Goal: Information Seeking & Learning: Learn about a topic

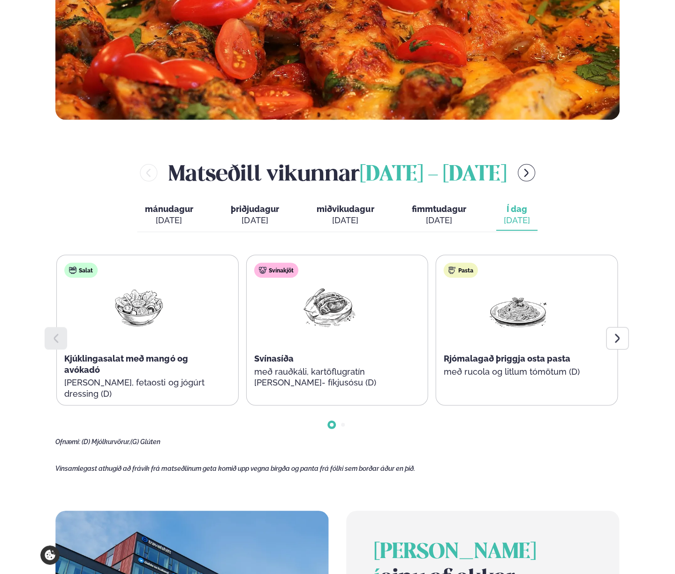
scroll to position [281, 0]
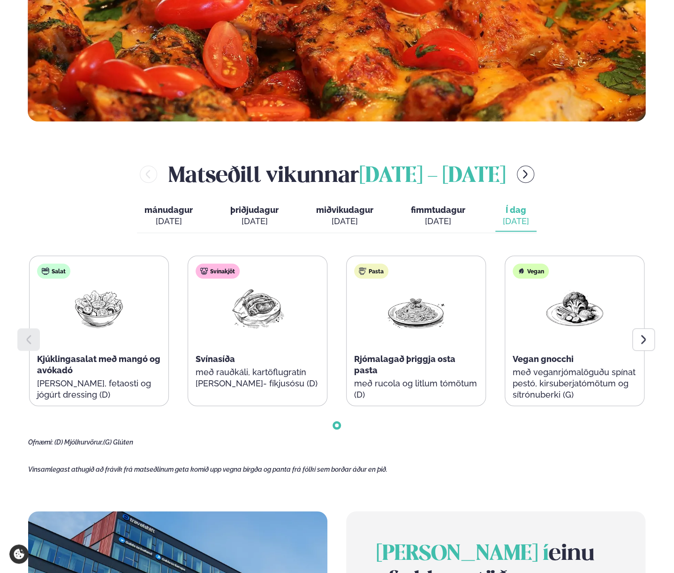
click at [133, 401] on p "[PERSON_NAME], fetaosti og jógúrt dressing (D)" at bounding box center [99, 389] width 124 height 23
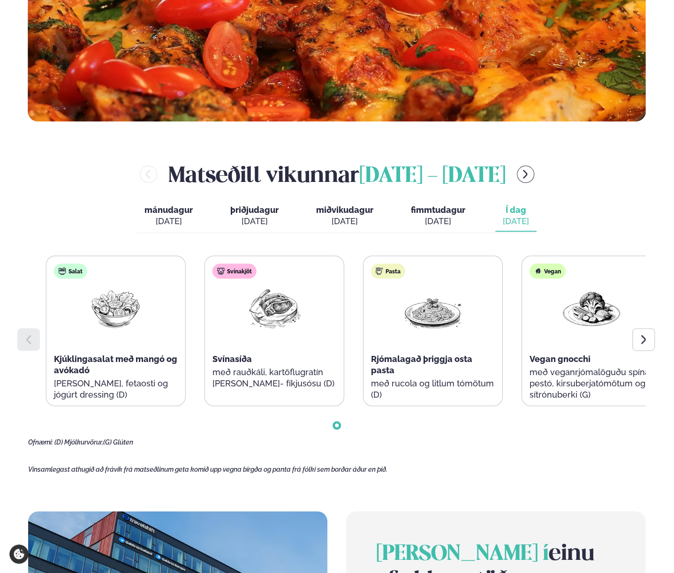
click at [143, 401] on p "[PERSON_NAME], fetaosti og jógúrt dressing (D)" at bounding box center [116, 389] width 124 height 23
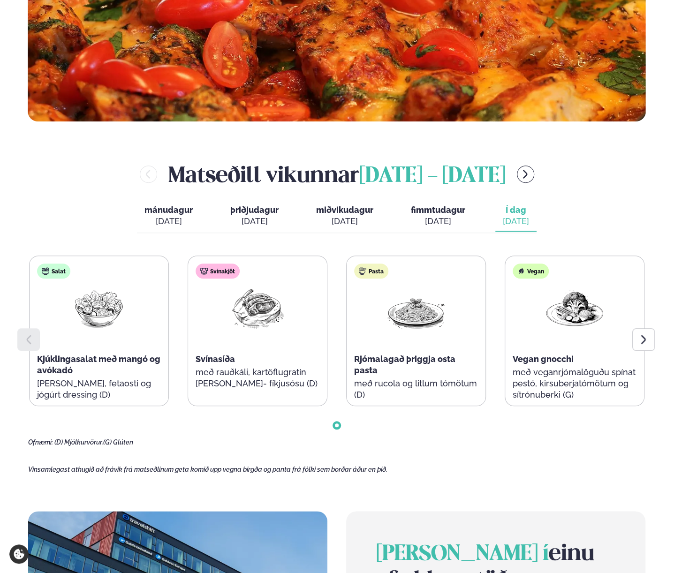
click at [83, 401] on p "[PERSON_NAME], fetaosti og jógúrt dressing (D)" at bounding box center [99, 389] width 124 height 23
click at [84, 401] on p "[PERSON_NAME], fetaosti og jógúrt dressing (D)" at bounding box center [99, 389] width 124 height 23
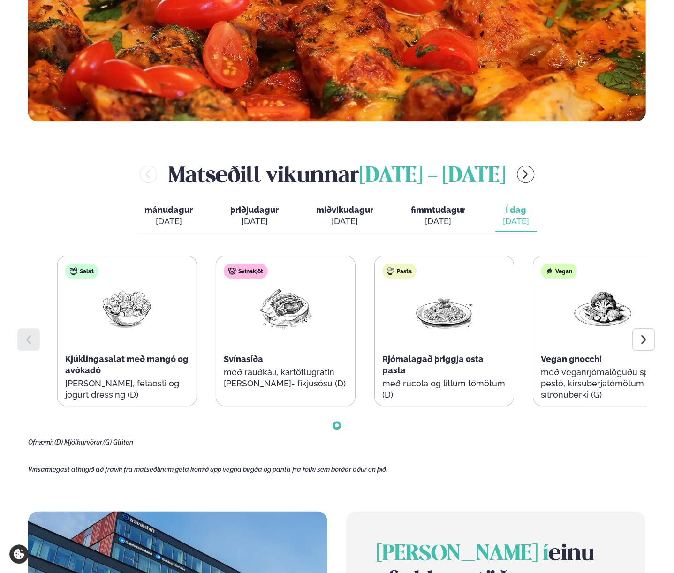
click at [159, 401] on p "[PERSON_NAME], fetaosti og jógúrt dressing (D)" at bounding box center [127, 389] width 124 height 23
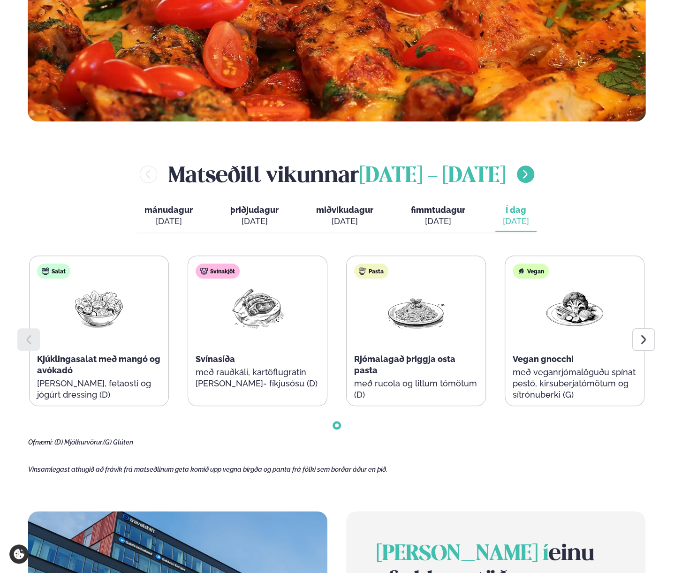
click at [528, 179] on icon "menu-btn-right" at bounding box center [525, 174] width 5 height 9
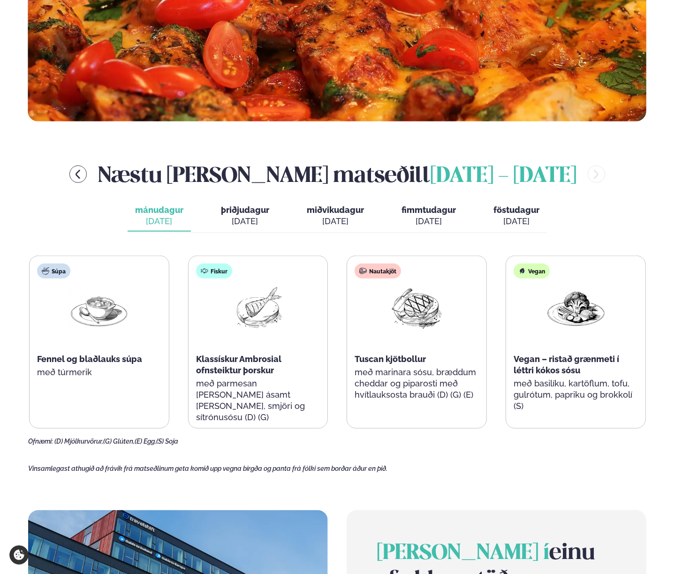
click at [265, 227] on div "[DATE]" at bounding box center [245, 221] width 48 height 11
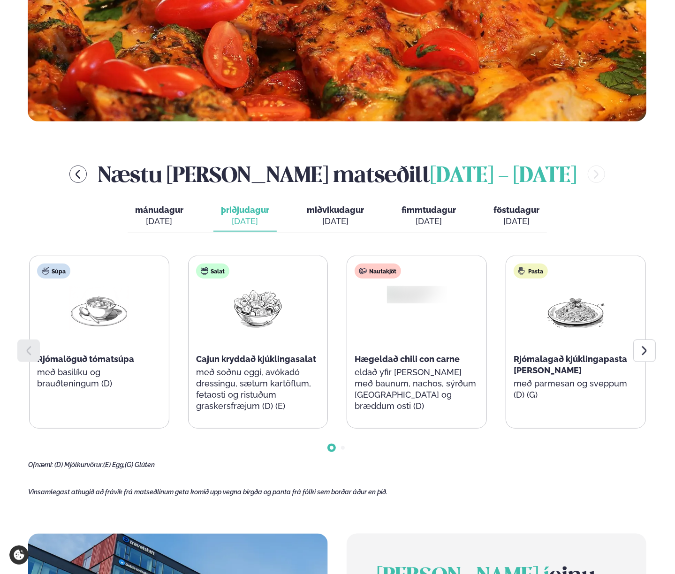
click at [265, 215] on span "þriðjudagur" at bounding box center [245, 210] width 48 height 10
click at [237, 215] on span "þriðjudagur" at bounding box center [245, 210] width 48 height 10
click at [332, 215] on span "miðvikudagur" at bounding box center [335, 210] width 57 height 10
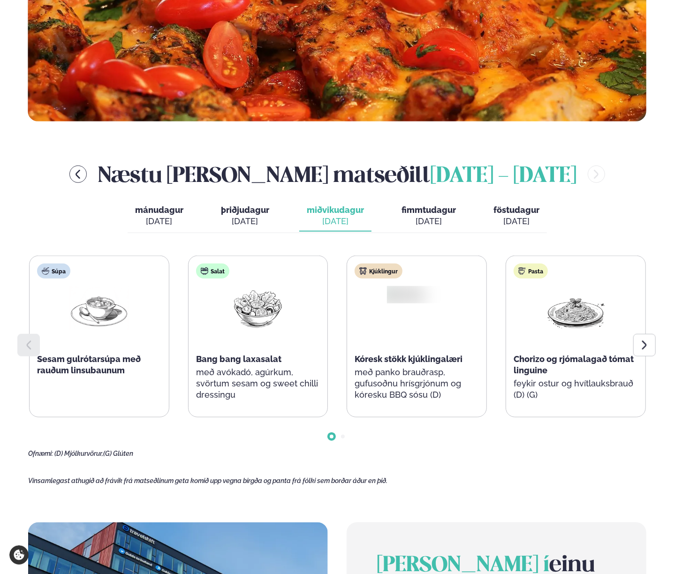
click at [434, 215] on span "fimmtudagur" at bounding box center [429, 210] width 54 height 10
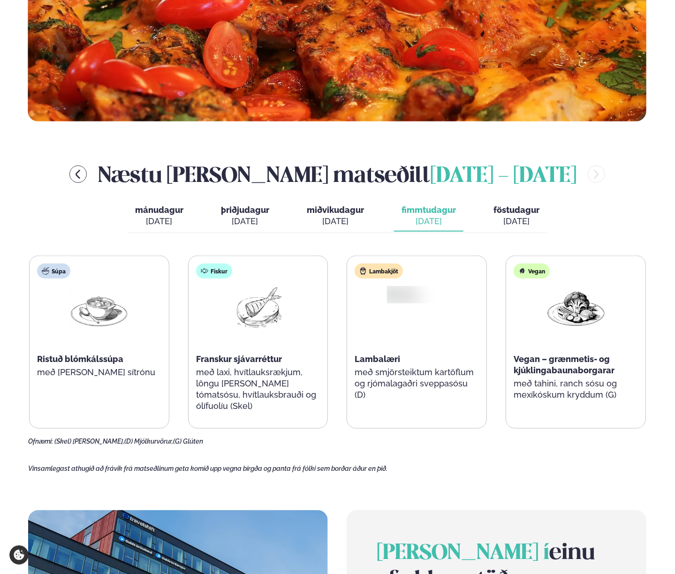
click at [380, 233] on div "mánudagur mán. [DATE] þriðjudagur þri. [DATE] miðvikudagur mið. [DATE] fimmtuda…" at bounding box center [337, 217] width 419 height 32
click at [281, 233] on div "mánudagur mán. [DATE] þriðjudagur þri. [DATE] miðvikudagur mið. [DATE] fimmtuda…" at bounding box center [337, 217] width 419 height 32
click at [139, 215] on span "mánudagur" at bounding box center [159, 210] width 48 height 10
